Goal: Information Seeking & Learning: Learn about a topic

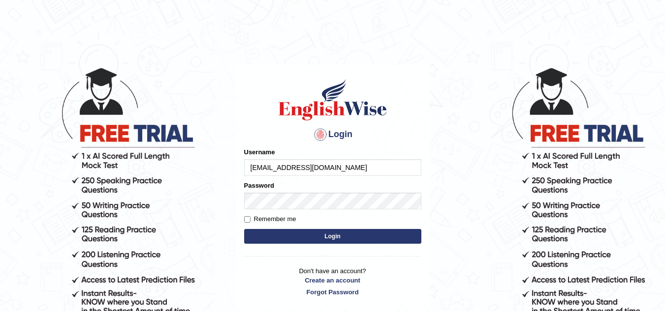
type input "avnaidrodro@gmail.com"
click at [307, 235] on button "Login" at bounding box center [332, 236] width 177 height 15
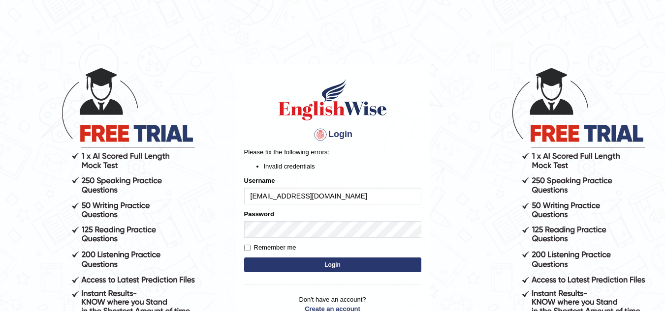
click at [326, 199] on input "avnaidrodro@gmail.com" at bounding box center [332, 196] width 177 height 17
type input "avnaidrodro"
click at [301, 266] on button "Login" at bounding box center [332, 265] width 177 height 15
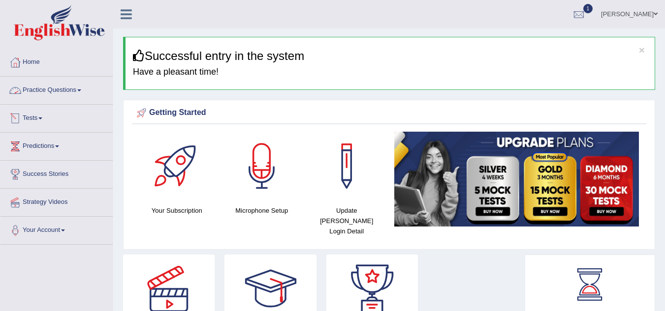
click at [38, 121] on link "Tests" at bounding box center [56, 117] width 112 height 25
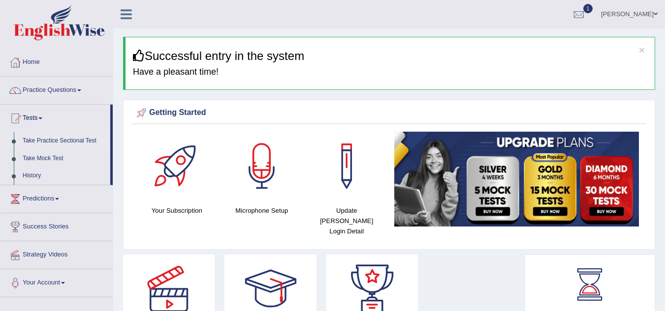
click at [70, 144] on link "Take Practice Sectional Test" at bounding box center [64, 141] width 92 height 18
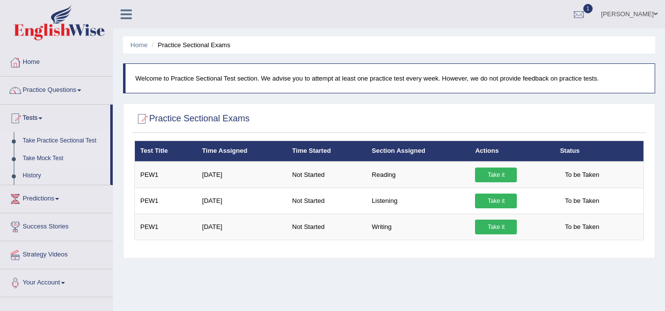
click at [62, 155] on link "Take Mock Test" at bounding box center [64, 159] width 92 height 18
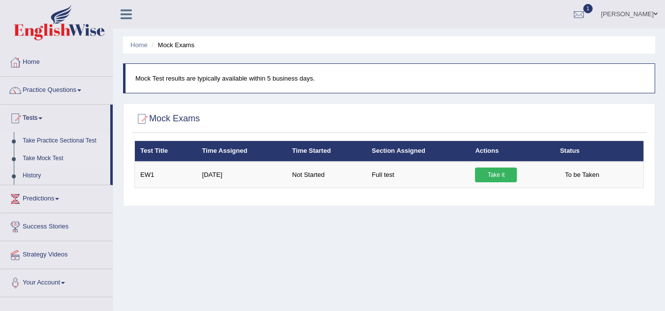
click at [54, 143] on link "Take Practice Sectional Test" at bounding box center [64, 141] width 92 height 18
